Goal: Transaction & Acquisition: Book appointment/travel/reservation

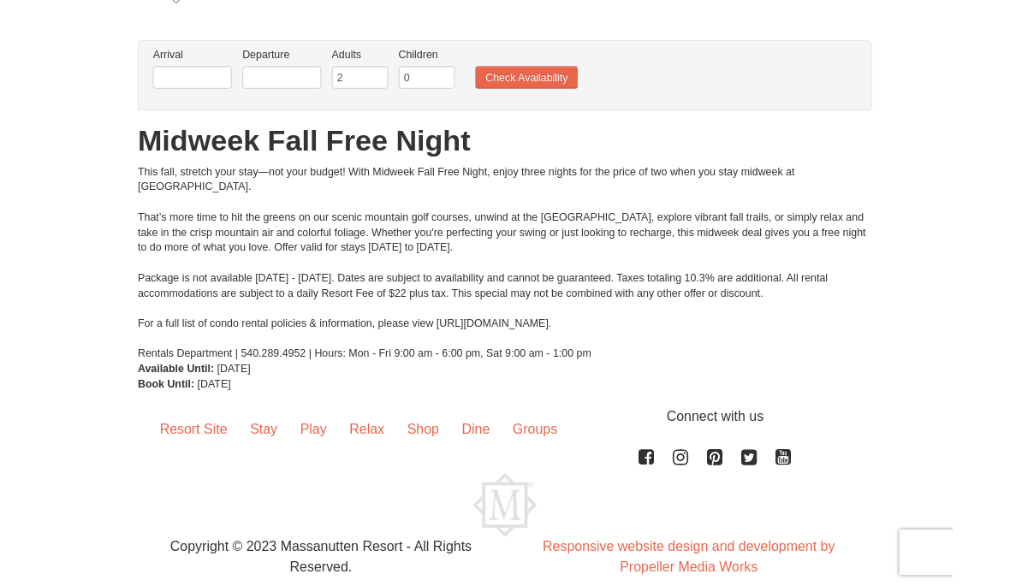
scroll to position [105, 0]
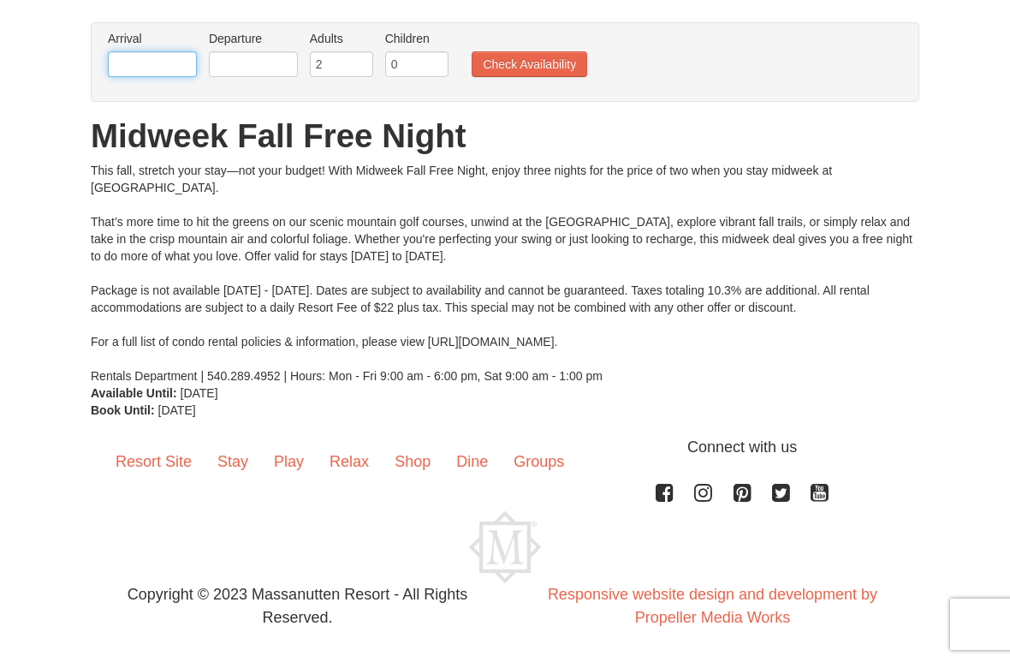
click at [132, 70] on input "text" at bounding box center [152, 64] width 89 height 26
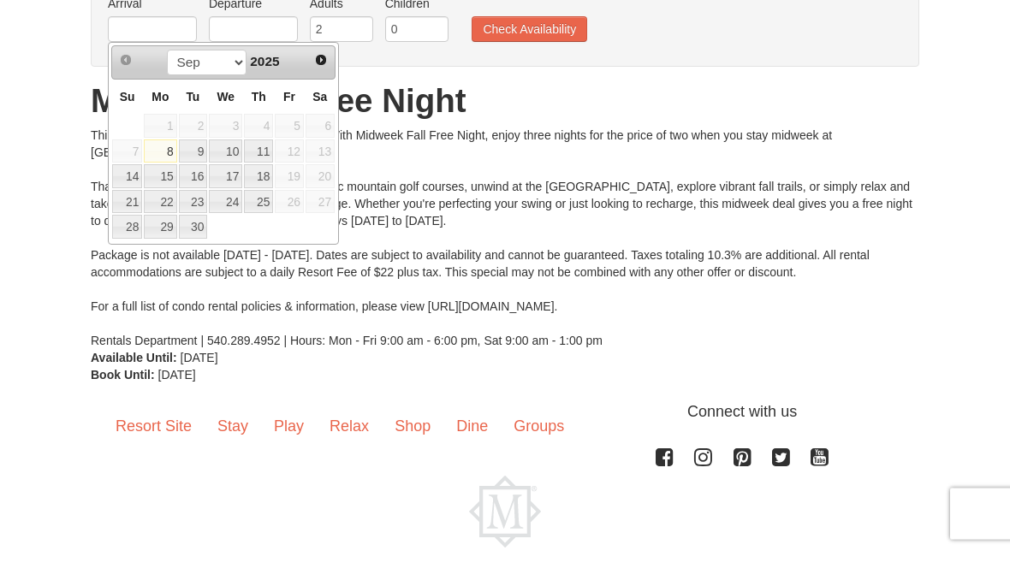
click at [319, 88] on span "Next" at bounding box center [321, 95] width 14 height 14
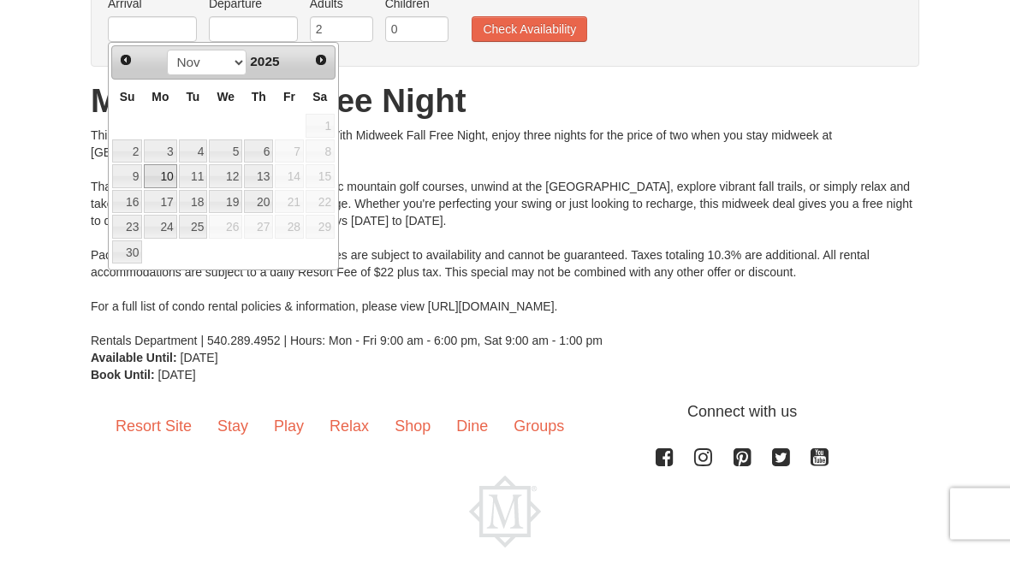
click at [157, 199] on link "10" at bounding box center [160, 211] width 33 height 24
type input "[DATE]"
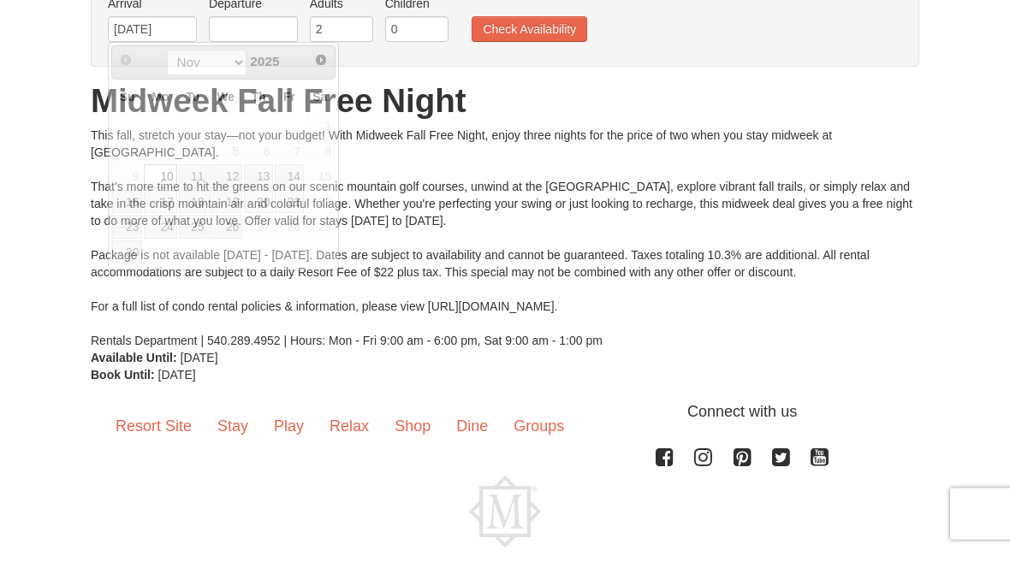
scroll to position [140, 0]
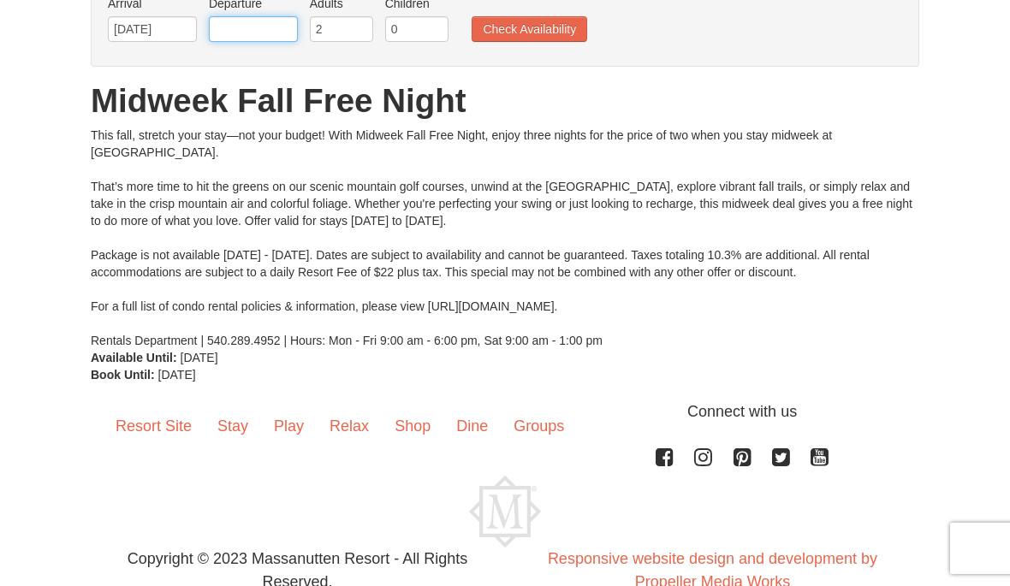
click at [246, 29] on input "text" at bounding box center [253, 29] width 89 height 26
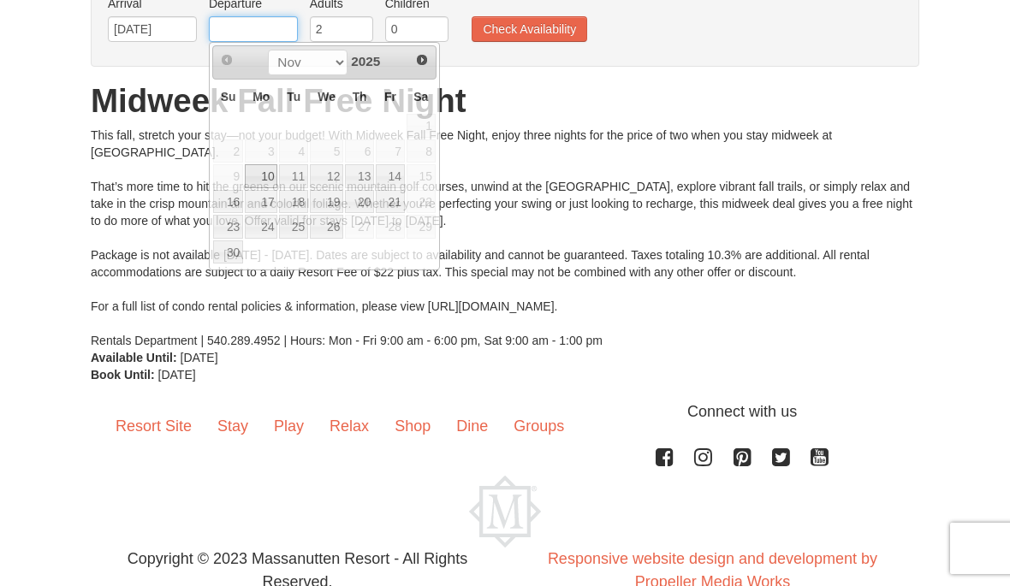
scroll to position [140, 0]
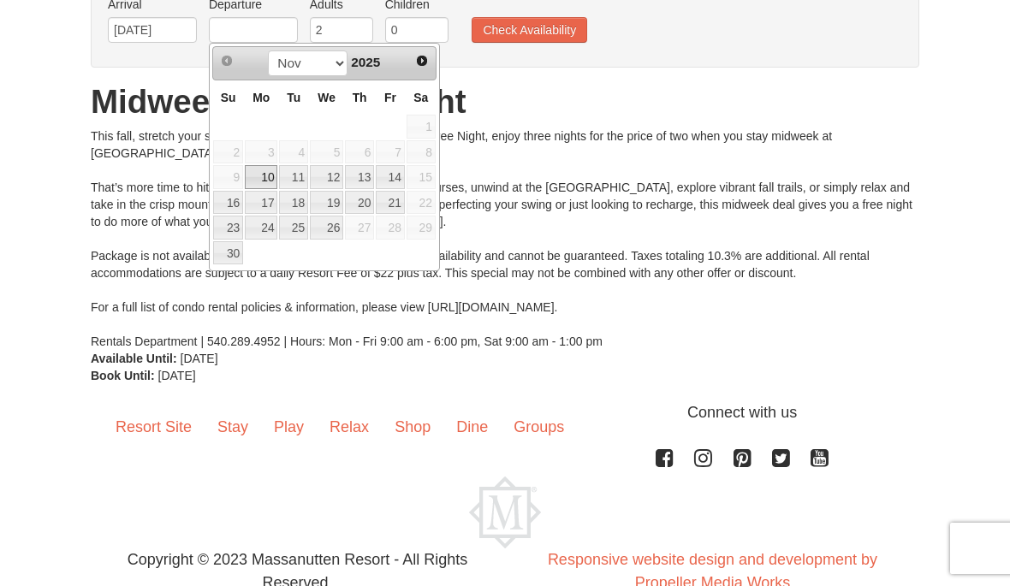
click at [365, 185] on link "13" at bounding box center [359, 177] width 29 height 24
type input "[DATE]"
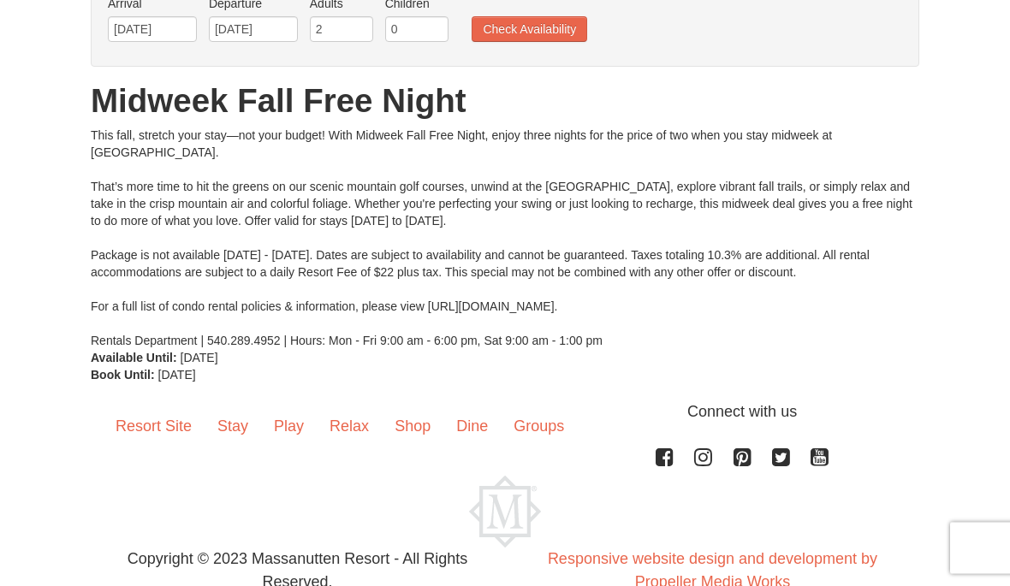
scroll to position [140, 0]
click at [556, 20] on button "Check Availability" at bounding box center [530, 29] width 116 height 26
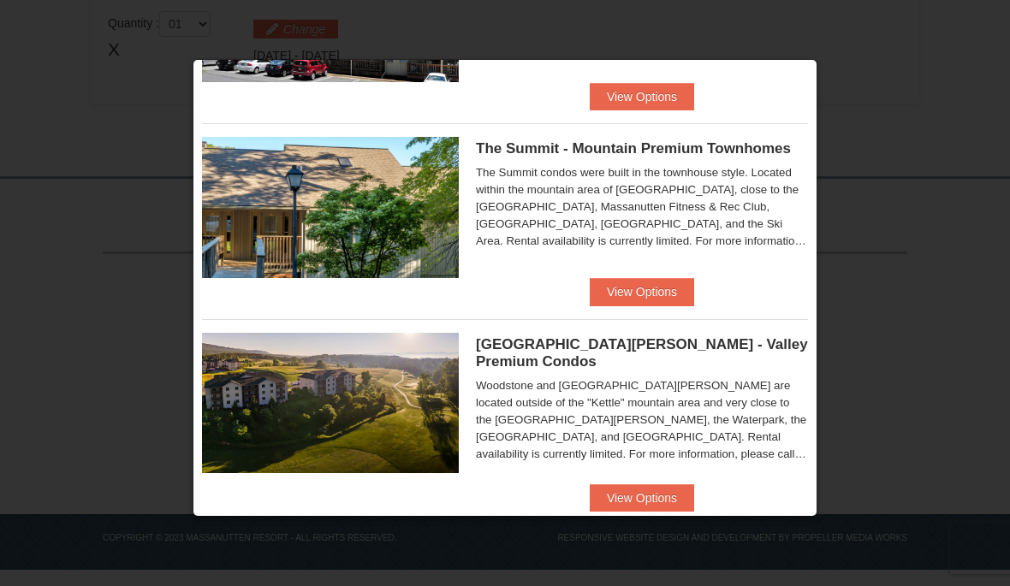
scroll to position [389, 0]
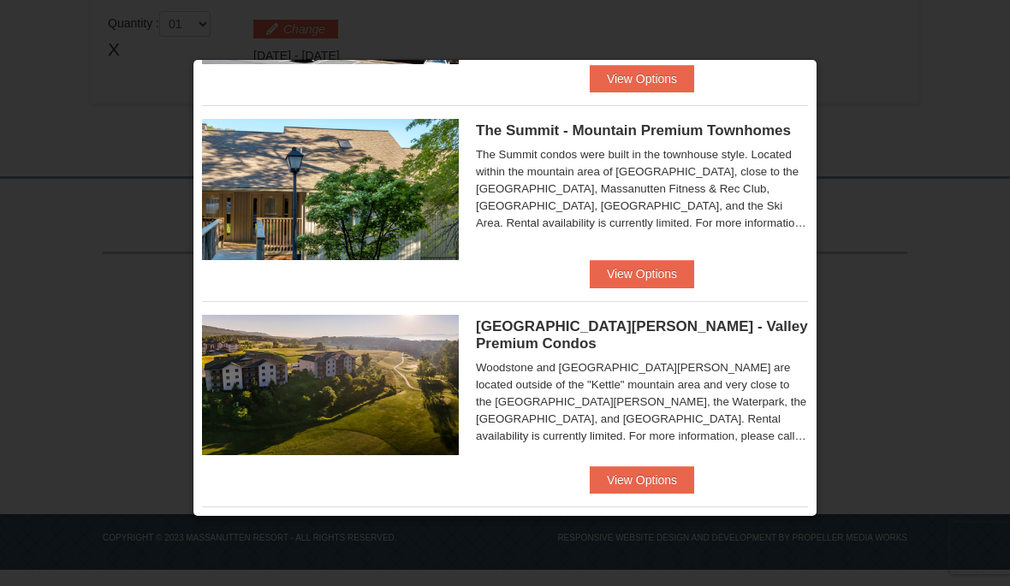
click at [678, 271] on button "View Options" at bounding box center [642, 273] width 104 height 27
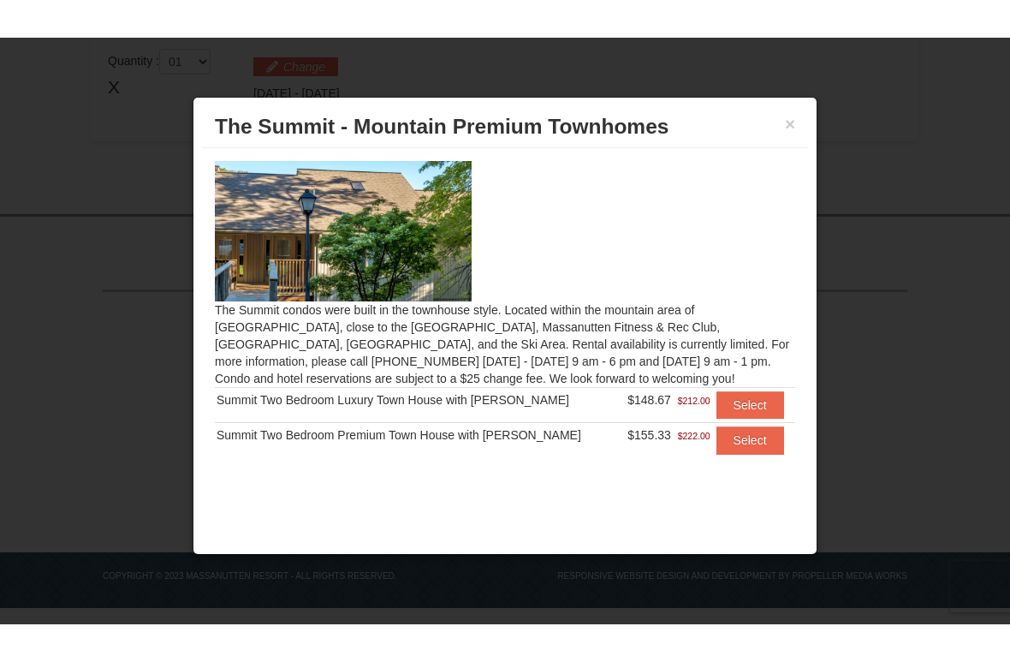
scroll to position [509, 0]
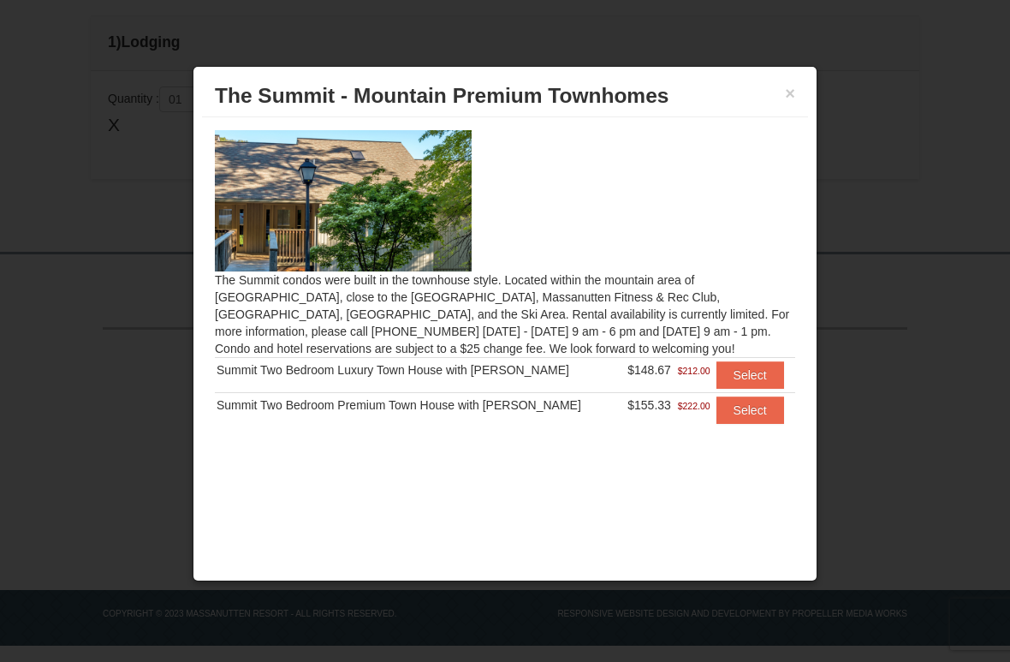
click at [743, 405] on button "Select" at bounding box center [751, 409] width 68 height 27
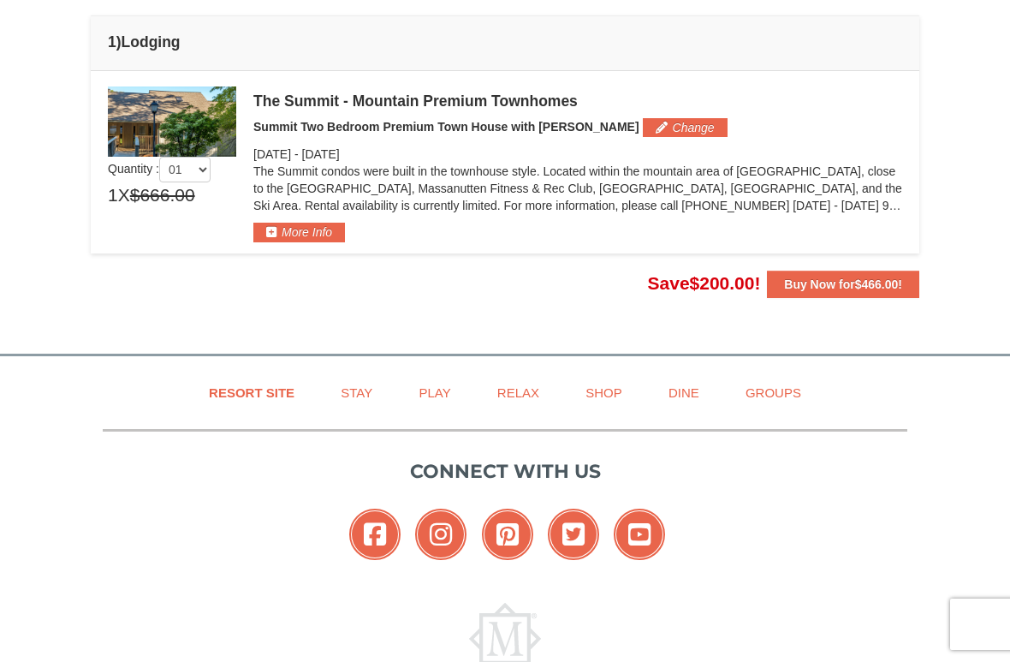
click at [273, 225] on button "More Info" at bounding box center [299, 232] width 92 height 19
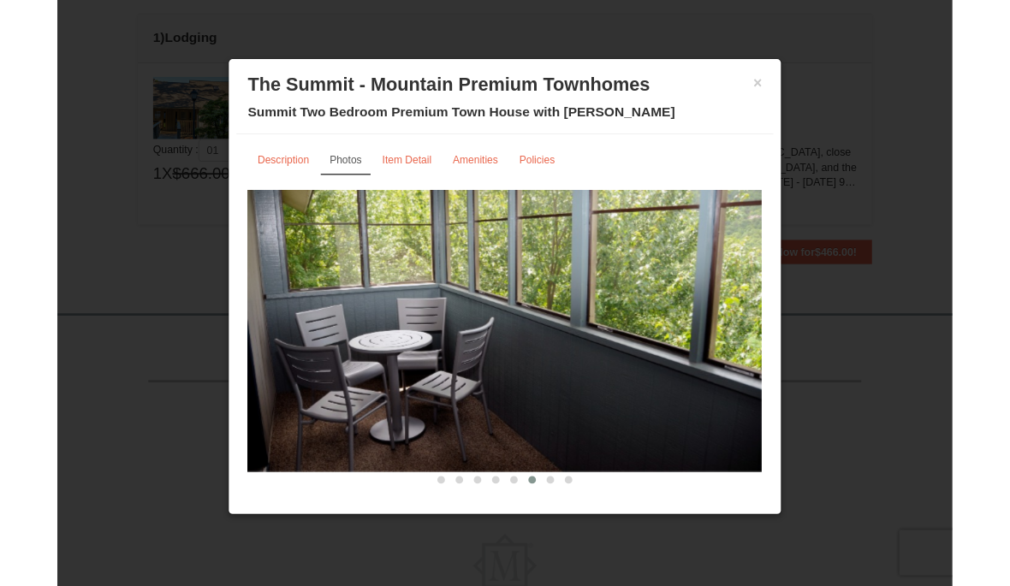
scroll to position [505, 0]
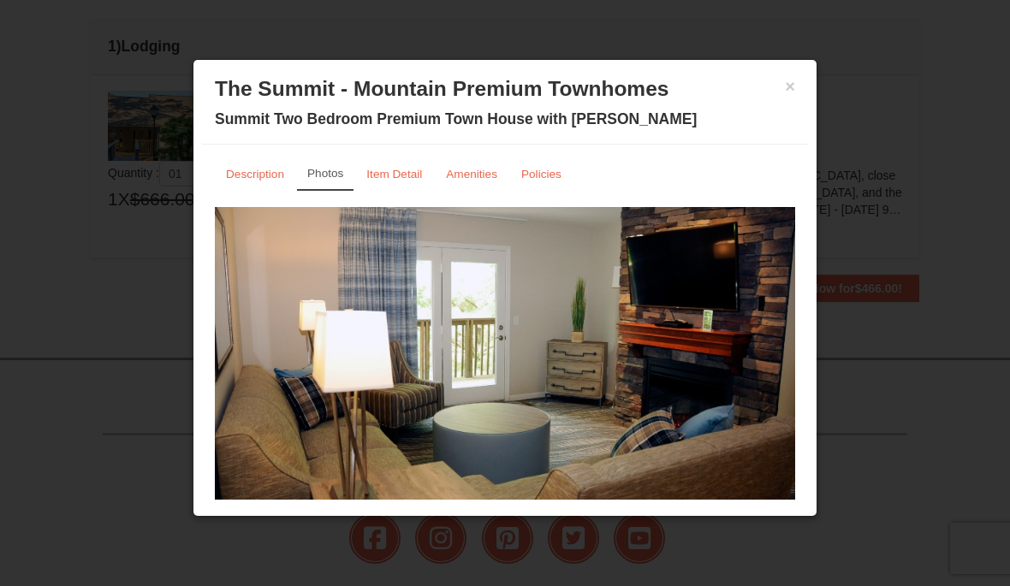
click at [473, 165] on link "Amenities" at bounding box center [472, 174] width 74 height 33
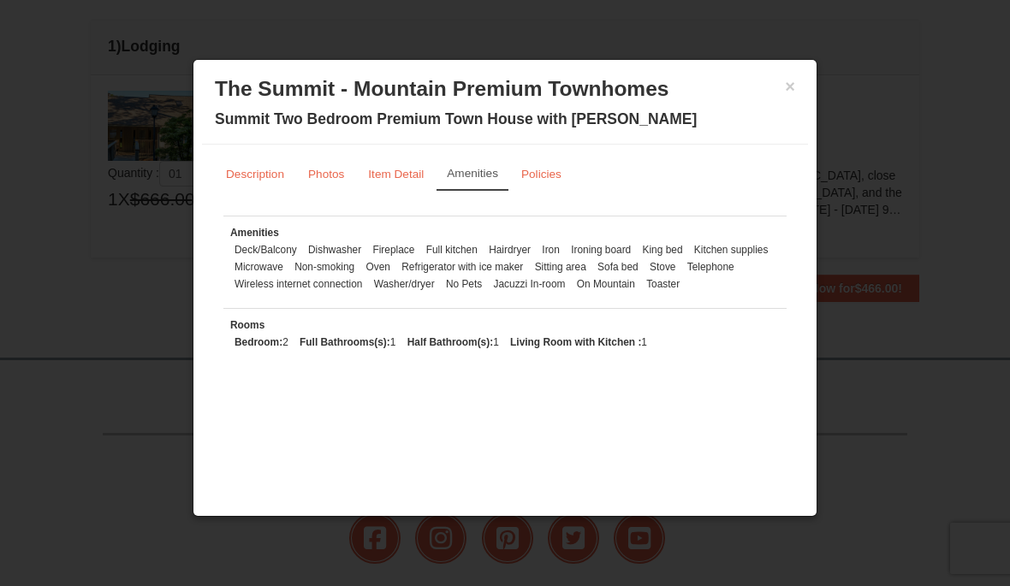
click at [788, 84] on button "×" at bounding box center [790, 86] width 10 height 17
